Goal: Transaction & Acquisition: Book appointment/travel/reservation

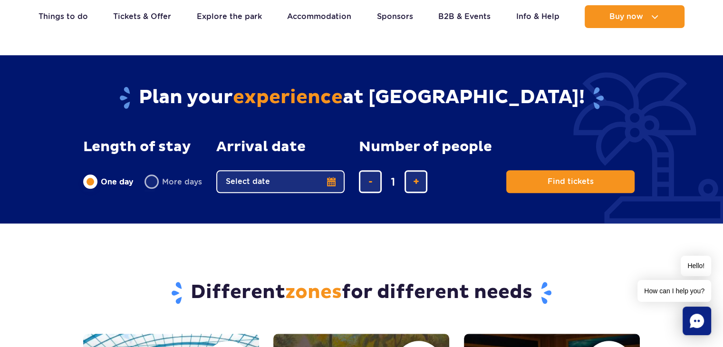
scroll to position [882, 0]
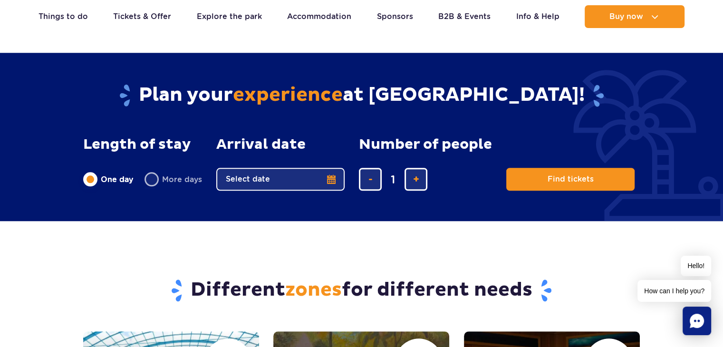
click at [316, 177] on button "Select date" at bounding box center [280, 179] width 128 height 23
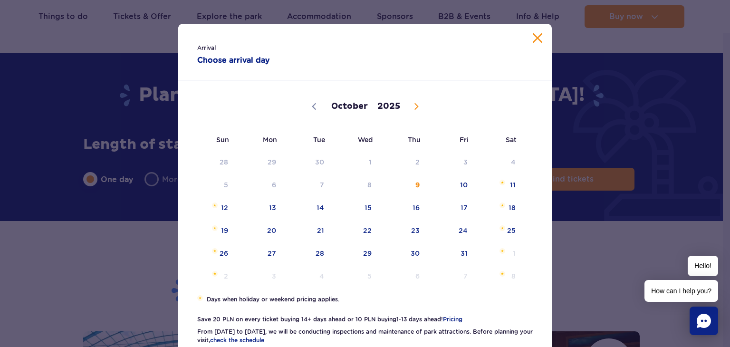
click at [414, 103] on span at bounding box center [416, 106] width 16 height 16
select select "11"
click at [224, 211] on span "14" at bounding box center [212, 208] width 48 height 22
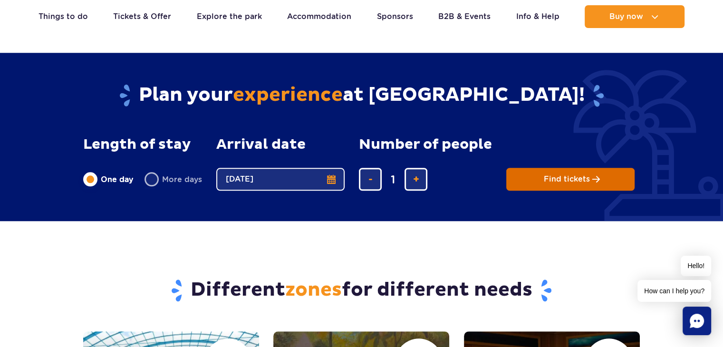
click at [560, 184] on button "Find tickets" at bounding box center [570, 179] width 128 height 23
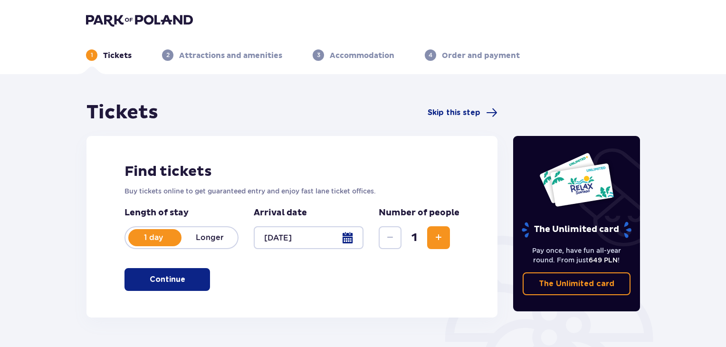
click at [197, 287] on button "Continue" at bounding box center [168, 279] width 86 height 23
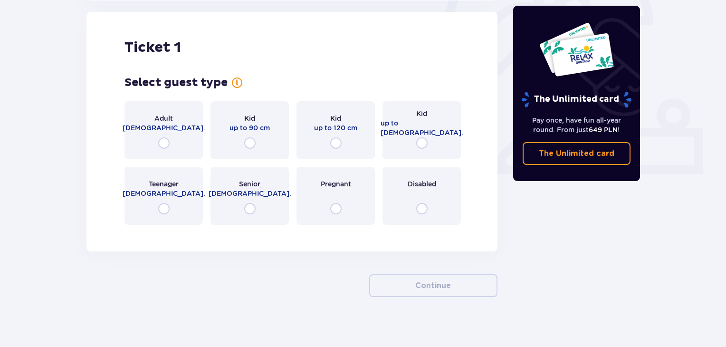
scroll to position [317, 0]
click at [163, 142] on input "radio" at bounding box center [163, 142] width 11 height 11
radio input "true"
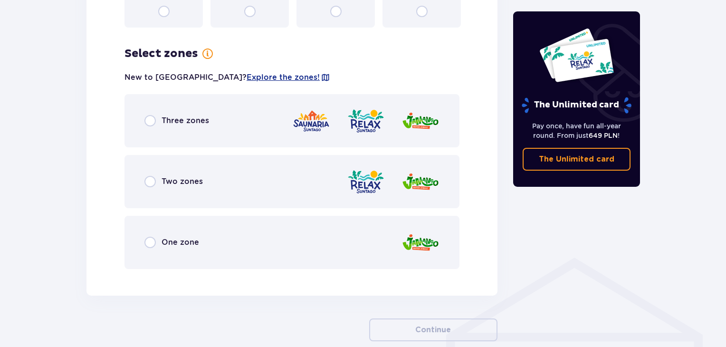
scroll to position [549, 0]
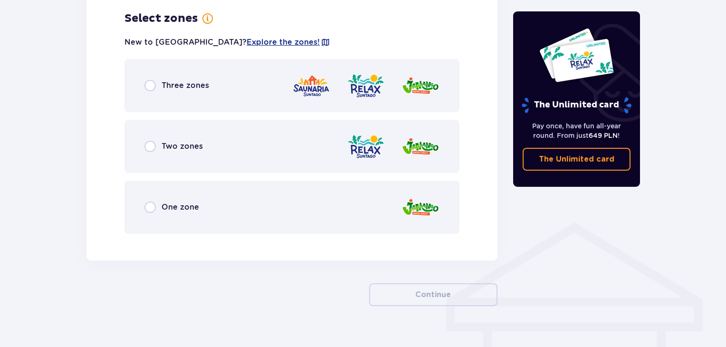
click at [150, 89] on input "radio" at bounding box center [149, 85] width 11 height 11
radio input "true"
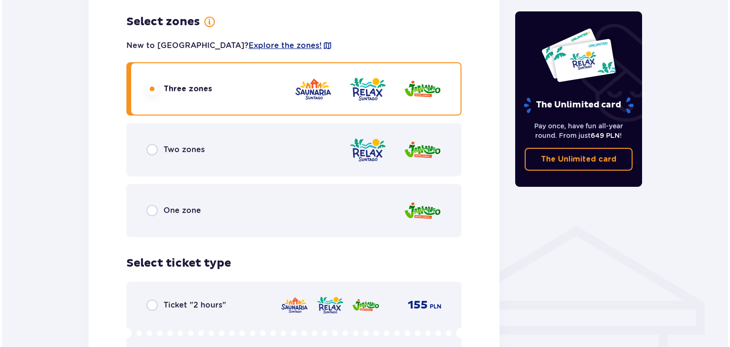
scroll to position [546, 0]
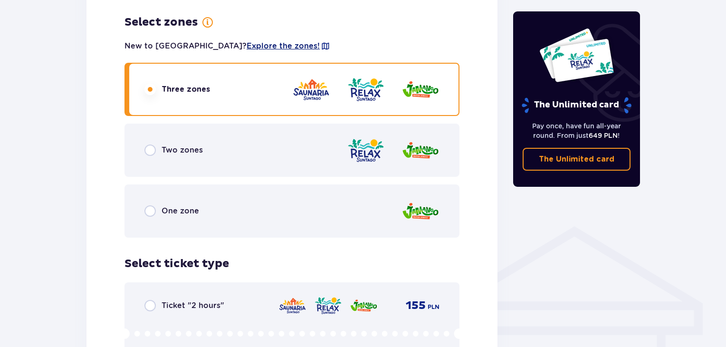
click at [247, 45] on span "Explore the zones!" at bounding box center [283, 46] width 73 height 10
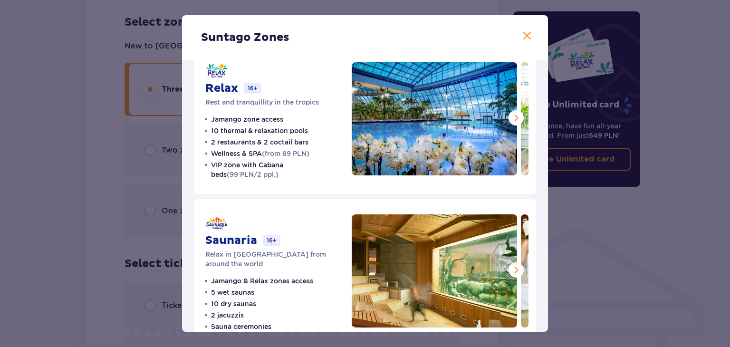
scroll to position [199, 0]
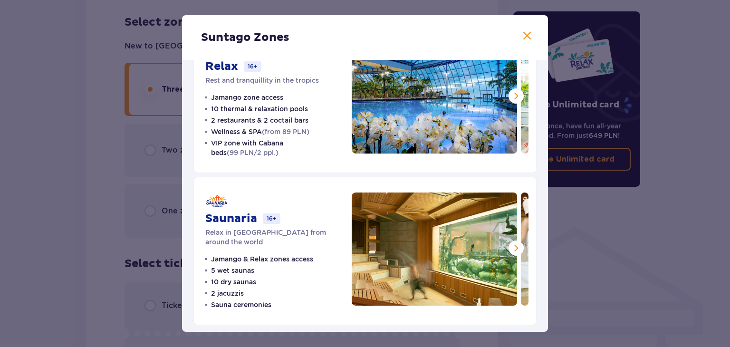
click at [510, 247] on span at bounding box center [515, 247] width 11 height 11
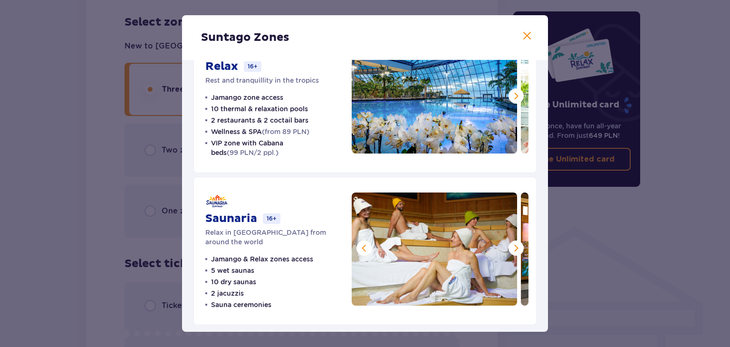
click at [510, 247] on span at bounding box center [515, 247] width 11 height 11
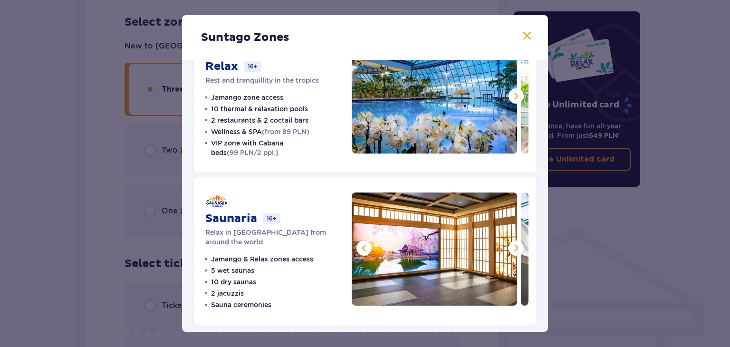
click at [361, 243] on span at bounding box center [363, 247] width 11 height 11
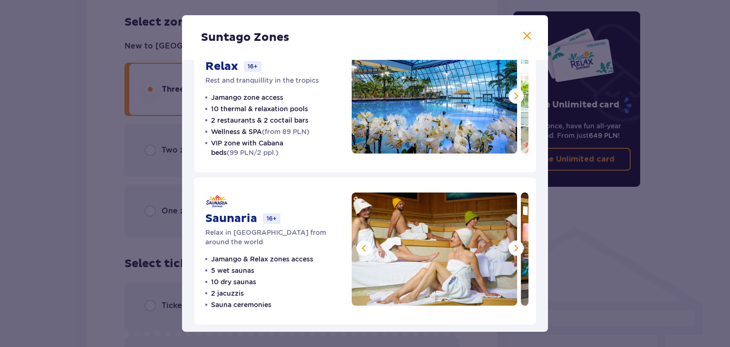
click at [513, 243] on span at bounding box center [515, 247] width 11 height 11
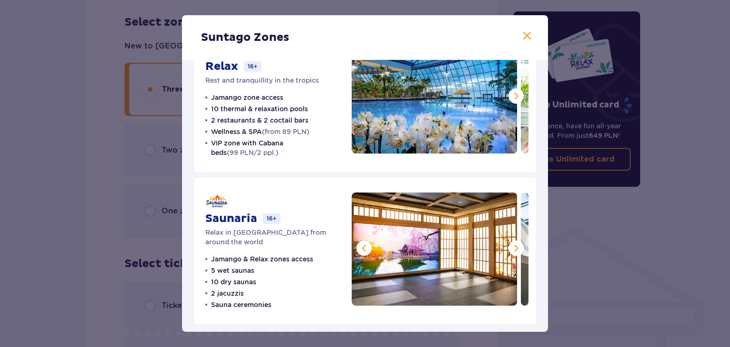
click at [513, 243] on span at bounding box center [515, 247] width 11 height 11
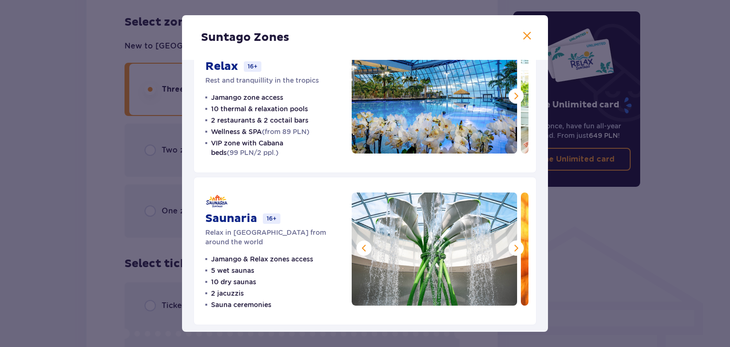
click at [513, 243] on span at bounding box center [515, 247] width 11 height 11
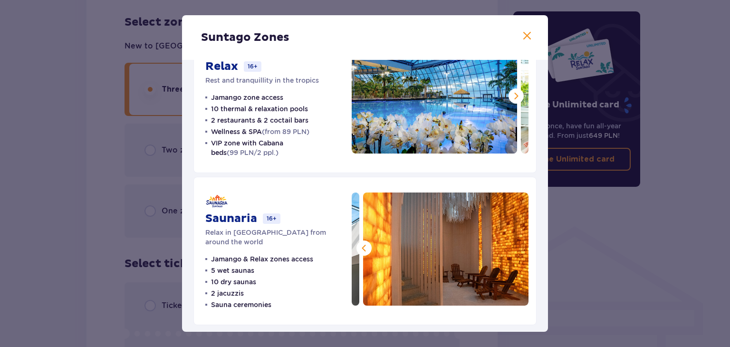
click at [513, 243] on img at bounding box center [445, 248] width 165 height 113
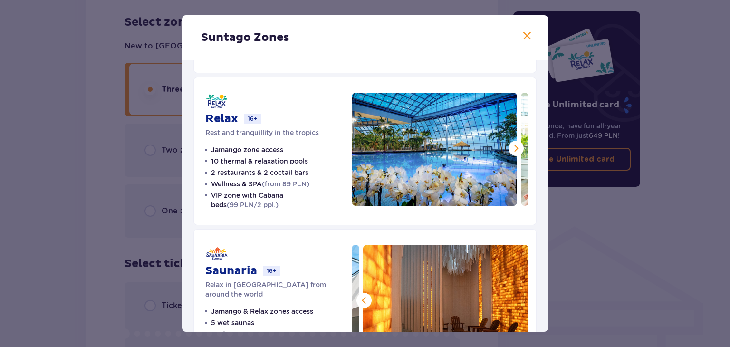
scroll to position [145, 0]
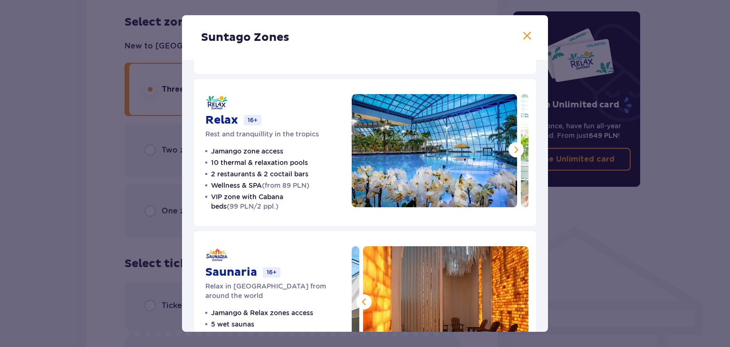
click at [513, 151] on span at bounding box center [515, 149] width 11 height 11
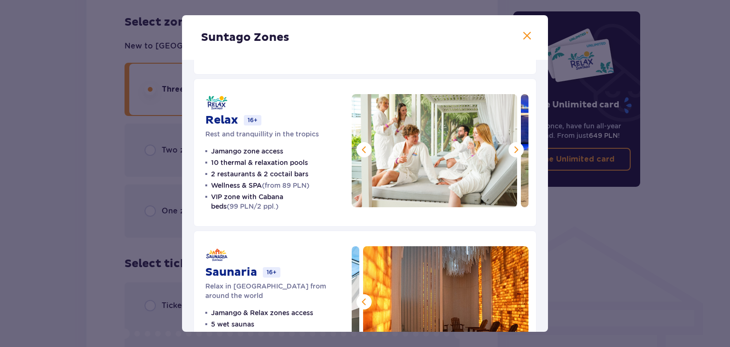
click at [513, 151] on span at bounding box center [515, 149] width 11 height 11
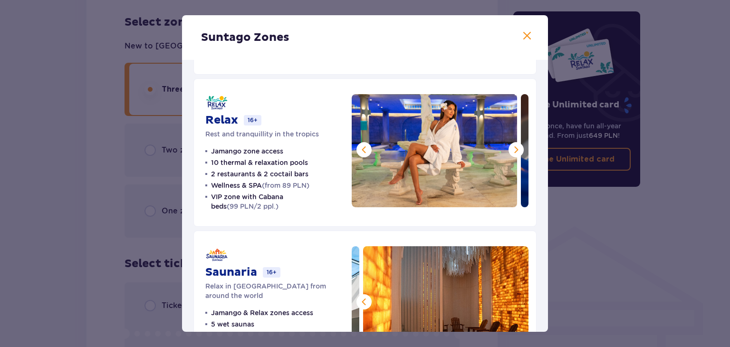
click at [513, 151] on span at bounding box center [515, 149] width 11 height 11
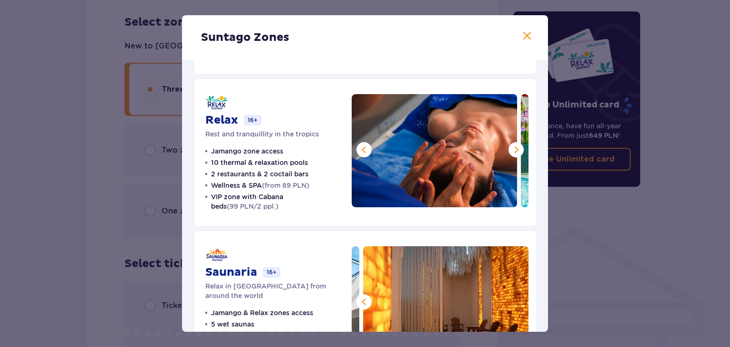
click at [513, 151] on span at bounding box center [515, 149] width 11 height 11
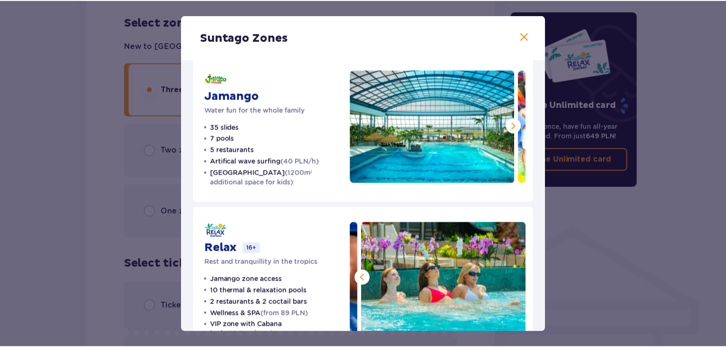
scroll to position [16, 0]
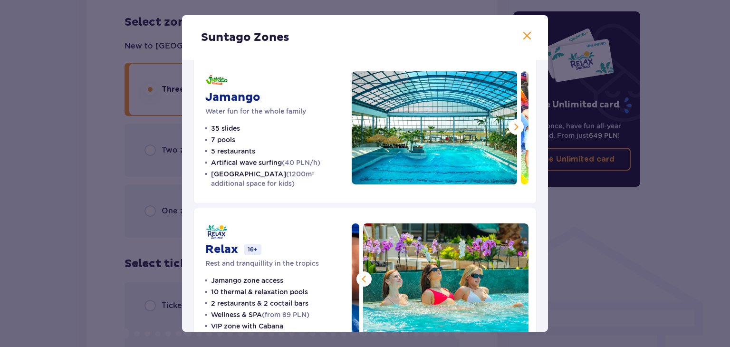
click at [524, 37] on span at bounding box center [526, 35] width 11 height 11
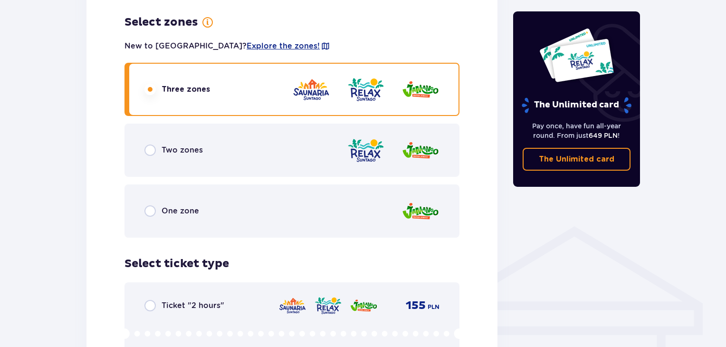
click at [487, 70] on div "Ticket 1 Select guest type for ticket number 1 Adult [DEMOGRAPHIC_DATA]. Kid up…" at bounding box center [291, 160] width 411 height 754
